Goal: Task Accomplishment & Management: Use online tool/utility

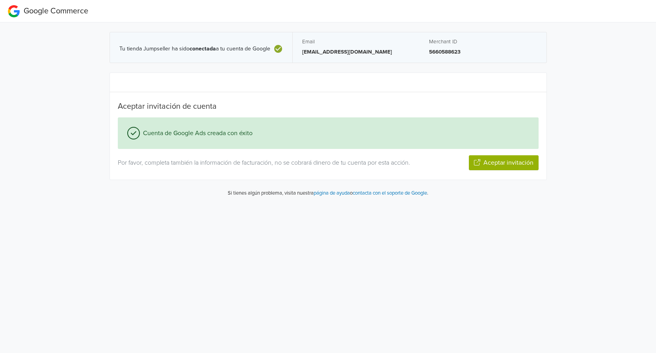
click at [520, 165] on button "Aceptar invitación" at bounding box center [504, 162] width 70 height 15
click at [274, 49] on icon at bounding box center [277, 48] width 9 height 9
click at [324, 50] on p "[EMAIL_ADDRESS][DOMAIN_NAME]" at bounding box center [356, 52] width 108 height 8
click at [209, 131] on span "Cuenta de Google Ads creada con éxito" at bounding box center [196, 132] width 113 height 9
click at [209, 129] on span "Cuenta de Google Ads creada con éxito" at bounding box center [196, 132] width 113 height 9
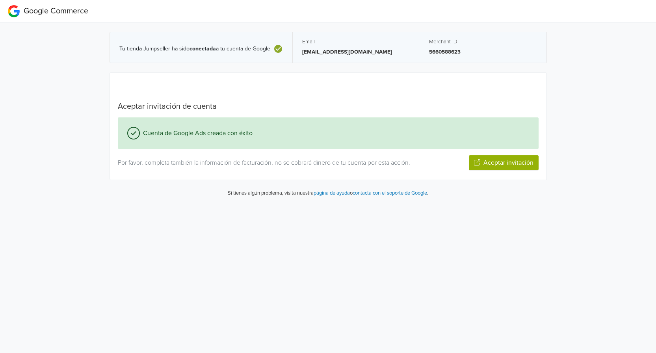
click at [375, 146] on div "Cuenta de Google Ads creada con éxito" at bounding box center [328, 133] width 421 height 32
click at [513, 162] on button "Aceptar invitación" at bounding box center [504, 162] width 70 height 15
